Goal: Task Accomplishment & Management: Manage account settings

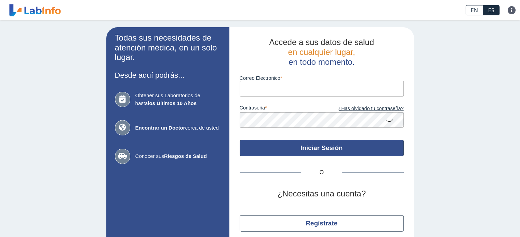
type input "[EMAIL_ADDRESS][DOMAIN_NAME]"
click at [319, 151] on button "Iniciar Sesión" at bounding box center [321, 148] width 164 height 16
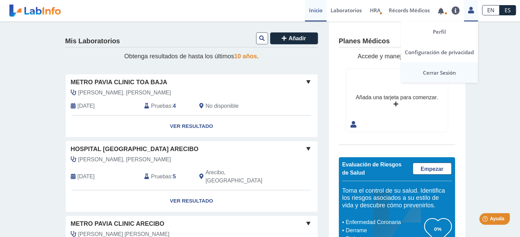
click at [448, 71] on link "Cerrar Sesión" at bounding box center [438, 73] width 77 height 20
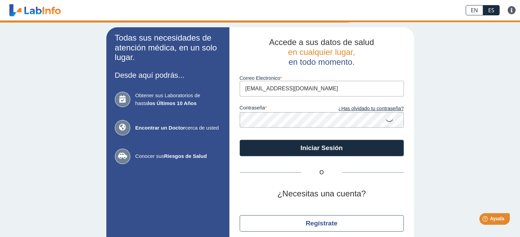
type input "[EMAIL_ADDRESS][DOMAIN_NAME]"
